Goal: Information Seeking & Learning: Learn about a topic

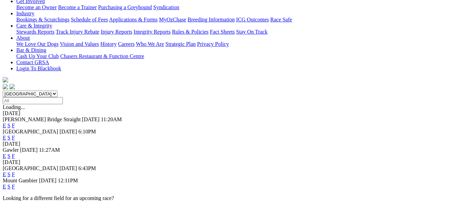
scroll to position [136, 0]
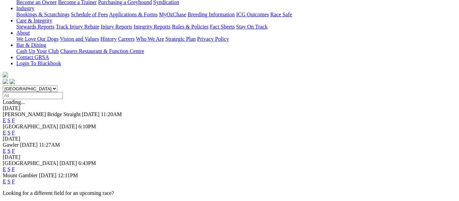
click at [15, 166] on link "F" at bounding box center [13, 169] width 3 height 6
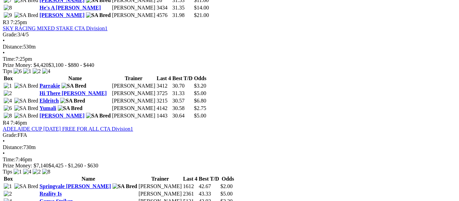
scroll to position [563, 0]
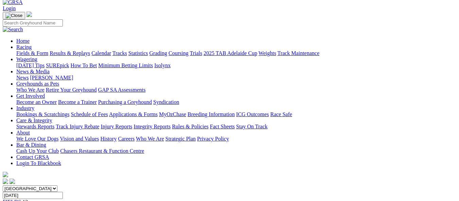
scroll to position [34, 0]
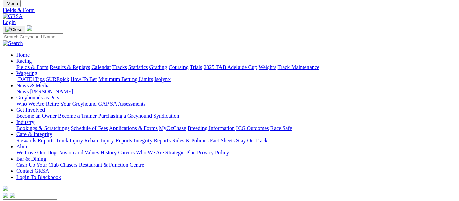
scroll to position [34, 0]
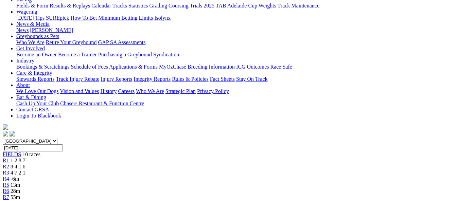
scroll to position [68, 0]
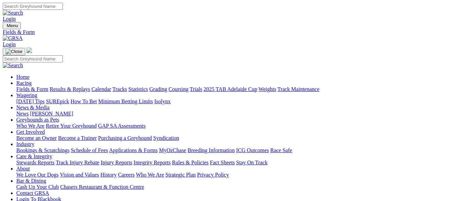
scroll to position [16, 0]
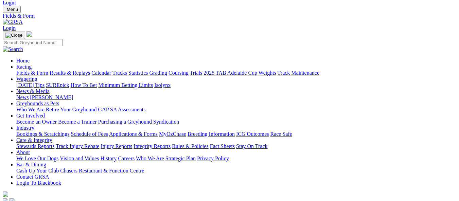
click at [90, 70] on link "Results & Replays" at bounding box center [70, 73] width 40 height 6
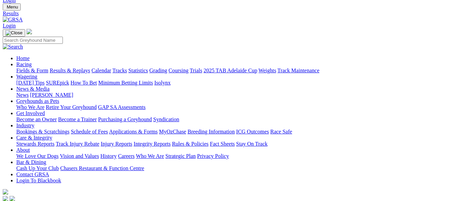
scroll to position [68, 0]
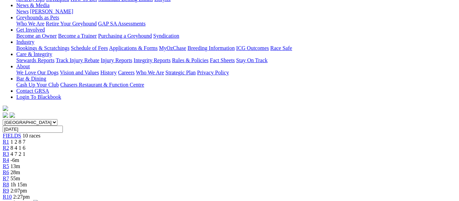
scroll to position [102, 0]
click at [114, 145] on div "R2 8 4 1 6" at bounding box center [229, 148] width 453 height 6
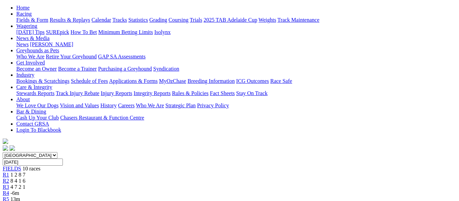
scroll to position [68, 0]
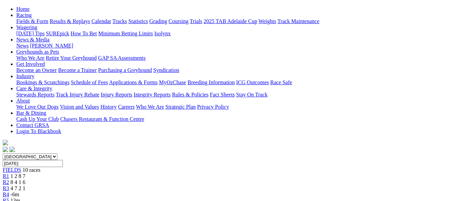
click at [169, 185] on div "R3 4 7 2 1" at bounding box center [229, 188] width 453 height 6
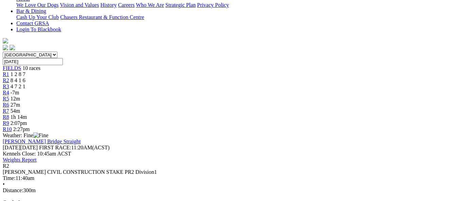
scroll to position [136, 0]
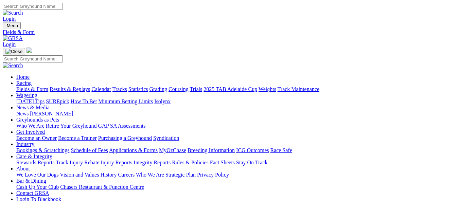
scroll to position [170, 0]
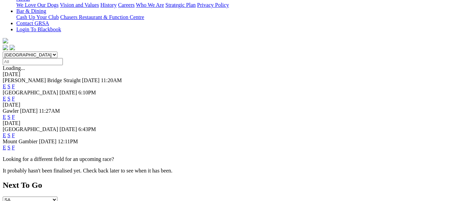
click at [6, 132] on link "E" at bounding box center [4, 135] width 3 height 6
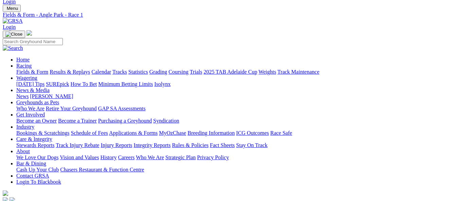
scroll to position [17, 0]
drag, startPoint x: 293, startPoint y: 88, endPoint x: 288, endPoint y: 87, distance: 5.6
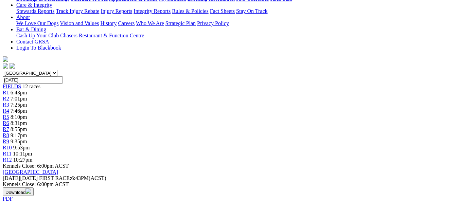
scroll to position [164, 0]
